Goal: Communication & Community: Answer question/provide support

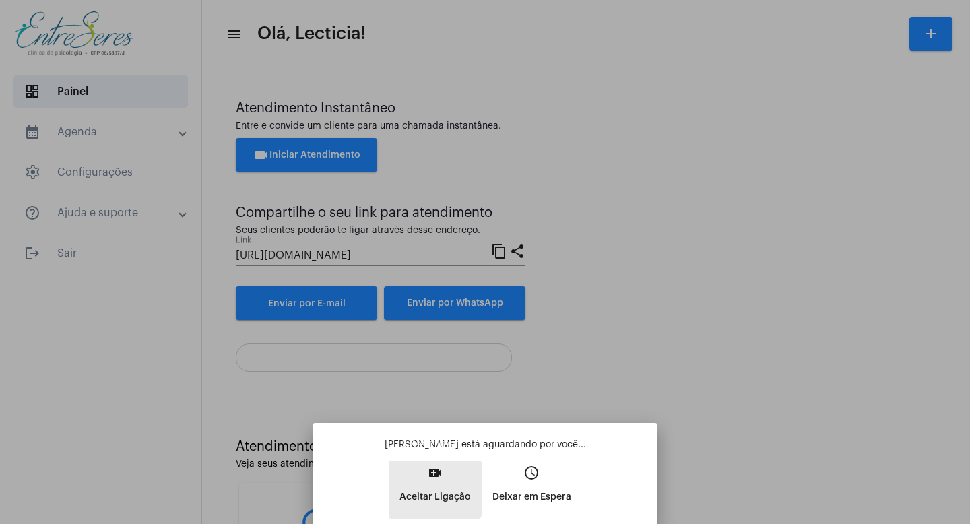
click at [429, 487] on p "Aceitar Ligação" at bounding box center [435, 497] width 71 height 24
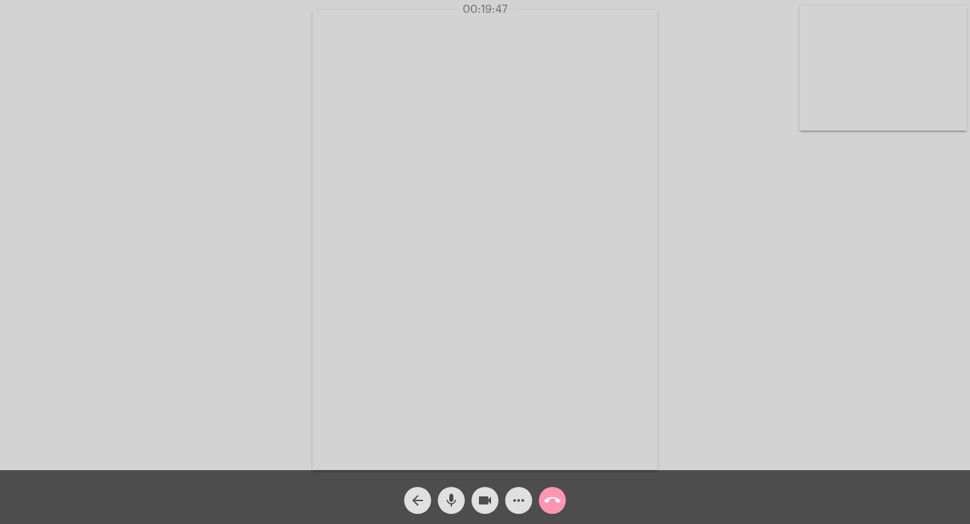
click at [871, 66] on video at bounding box center [883, 67] width 167 height 125
click at [155, 214] on video at bounding box center [150, 238] width 167 height 222
click at [547, 503] on mat-icon "call_end" at bounding box center [552, 501] width 16 height 16
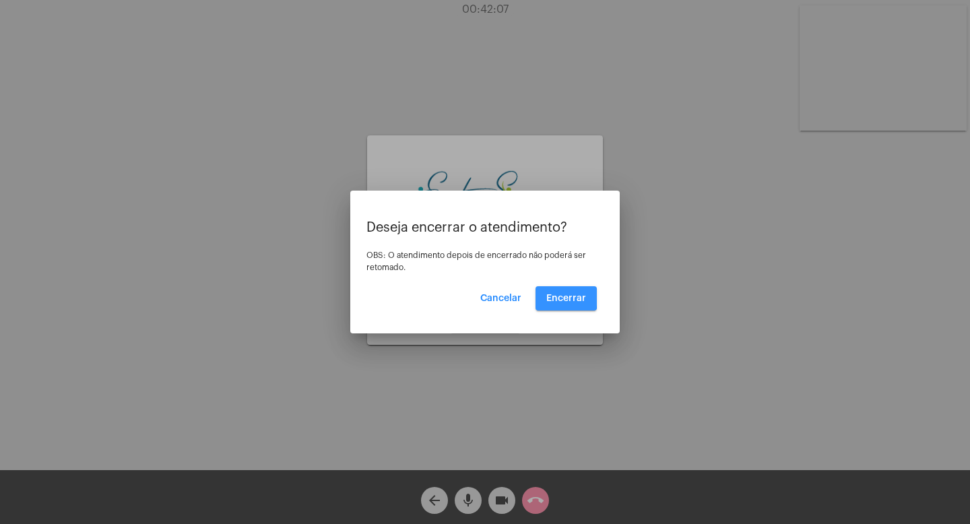
click at [552, 297] on span "Encerrar" at bounding box center [566, 298] width 40 height 9
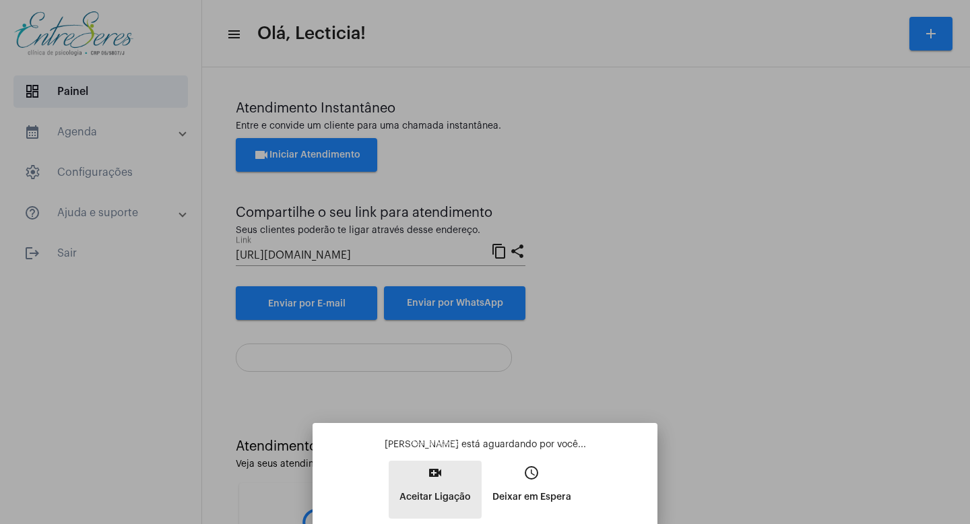
click at [445, 479] on button "video_call Aceitar Ligação" at bounding box center [435, 490] width 93 height 58
